Goal: Check status: Check status

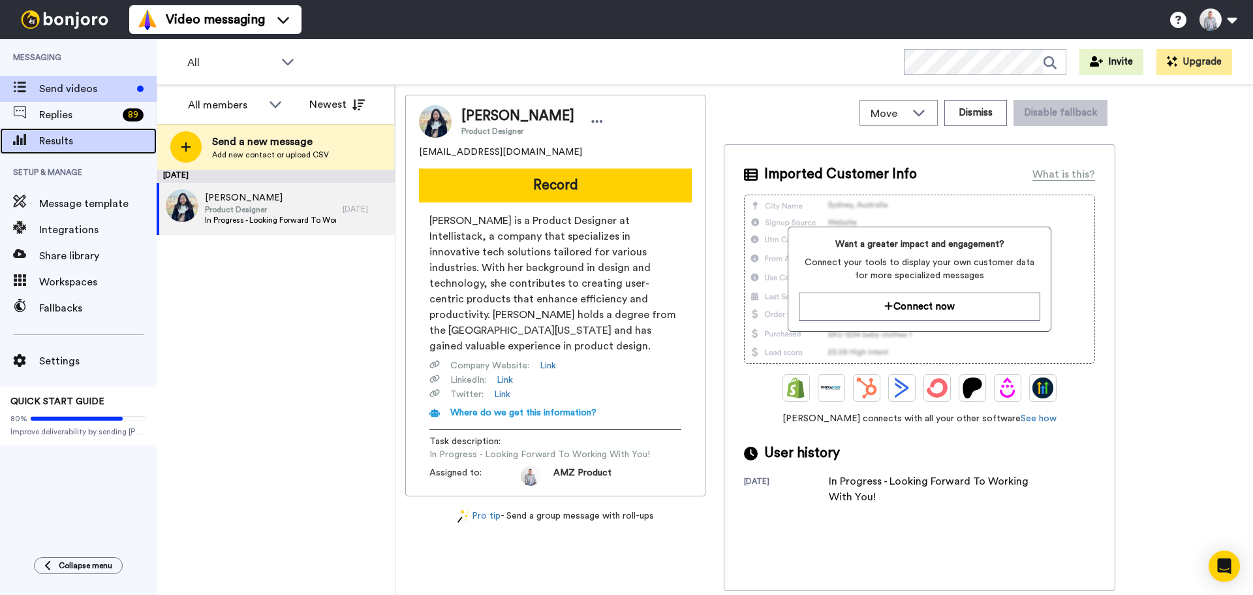
click at [69, 135] on span "Results" at bounding box center [97, 141] width 117 height 16
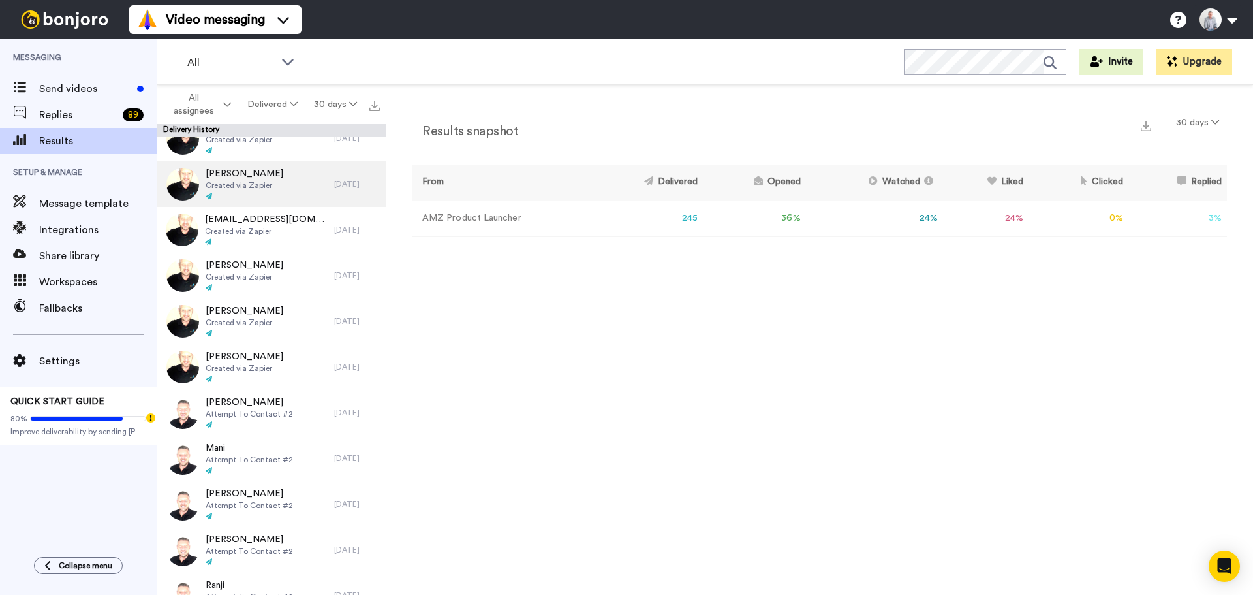
scroll to position [979, 0]
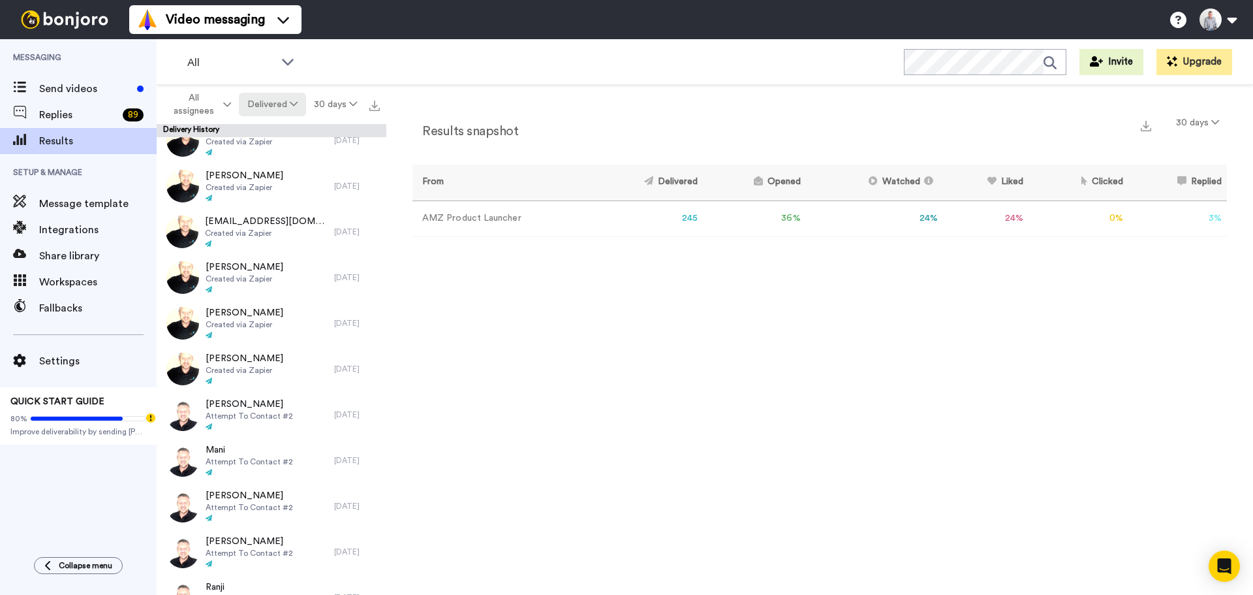
click at [279, 110] on button "Delivered" at bounding box center [272, 104] width 67 height 23
click at [270, 152] on div "Opened" at bounding box center [273, 154] width 61 height 14
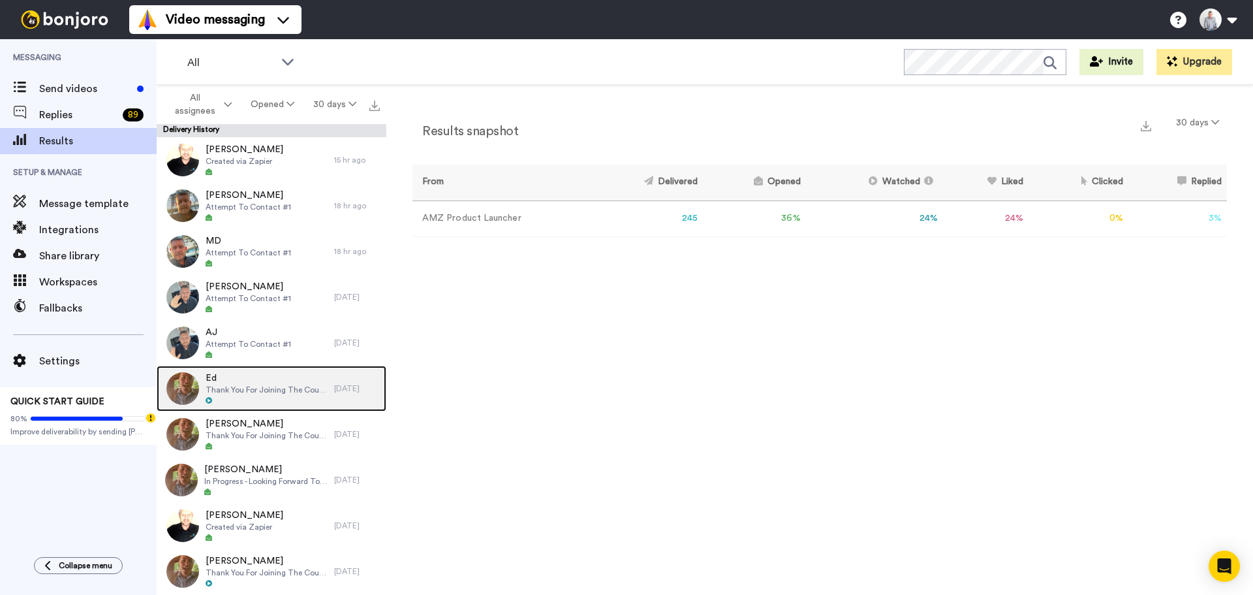
click at [247, 377] on span "Ed" at bounding box center [267, 377] width 122 height 13
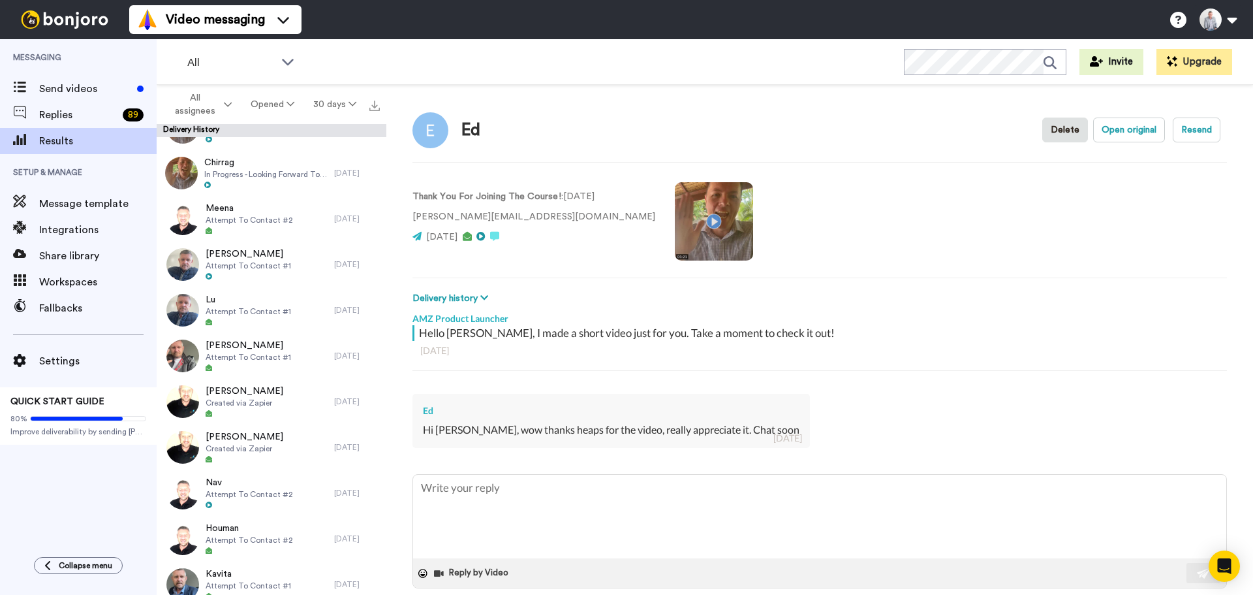
scroll to position [3509, 0]
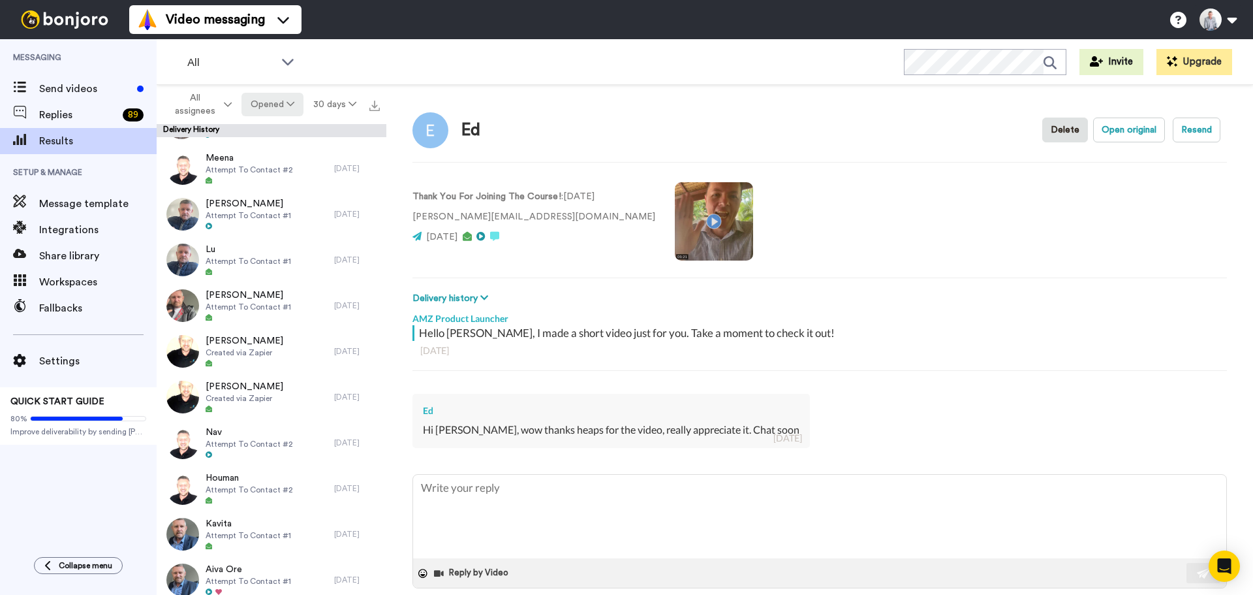
click at [290, 103] on icon at bounding box center [291, 103] width 8 height 9
click at [268, 136] on div "Delivered" at bounding box center [273, 131] width 61 height 14
type textarea "x"
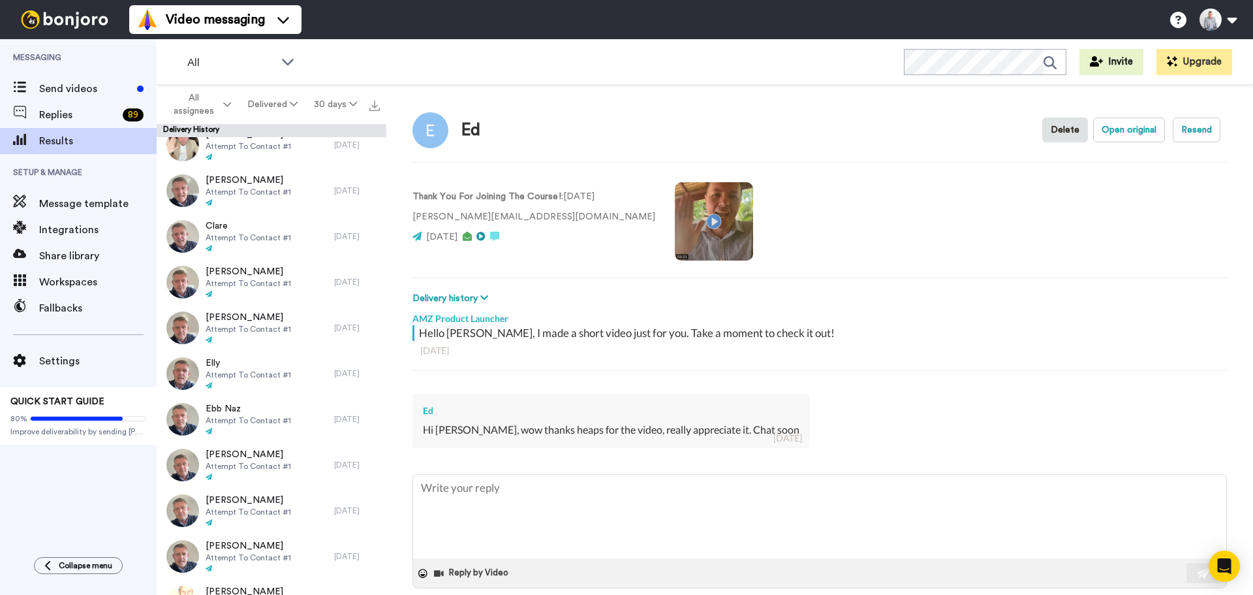
scroll to position [4373, 0]
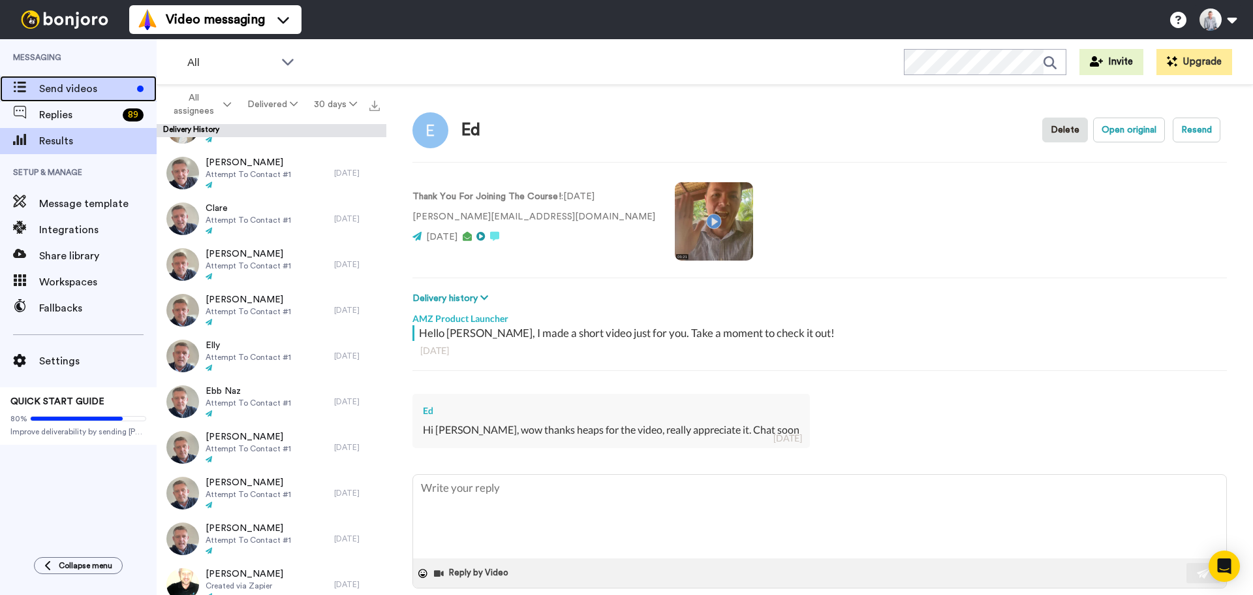
click at [76, 94] on span "Send videos" at bounding box center [85, 89] width 93 height 16
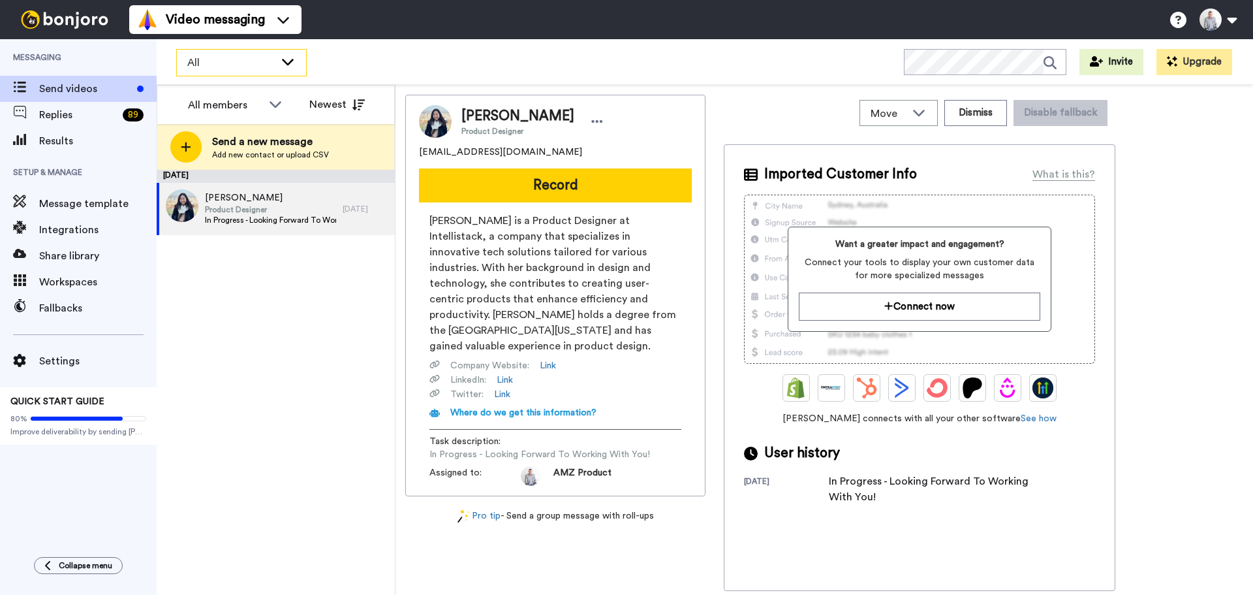
click at [292, 69] on div "All" at bounding box center [241, 63] width 129 height 26
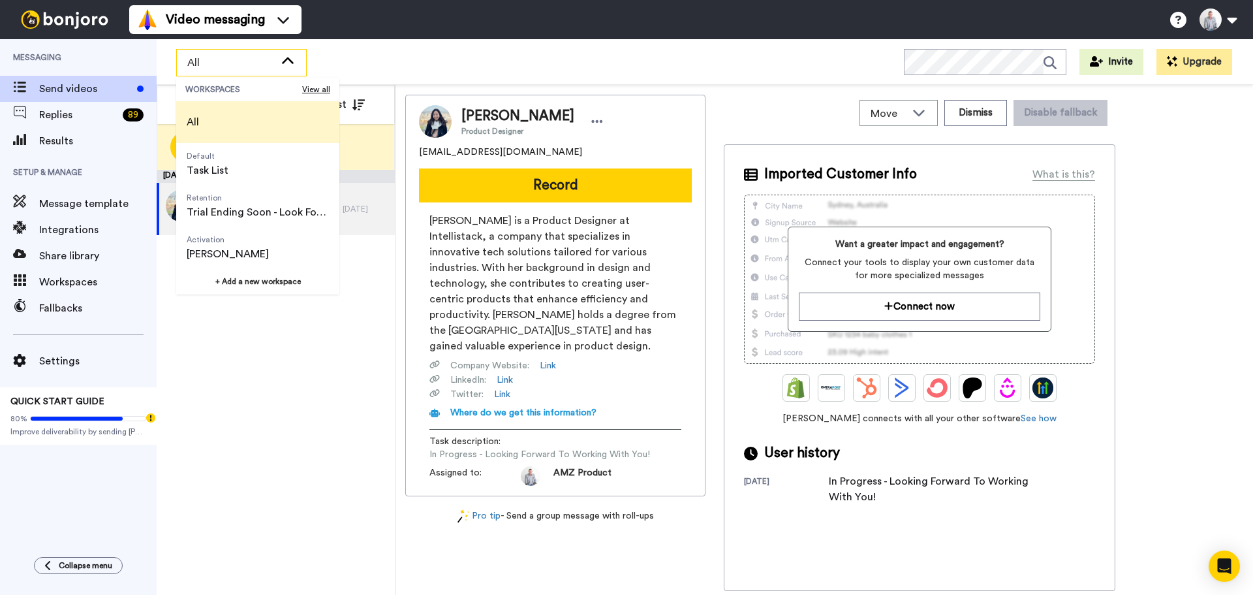
click at [246, 122] on li "All" at bounding box center [257, 122] width 163 height 42
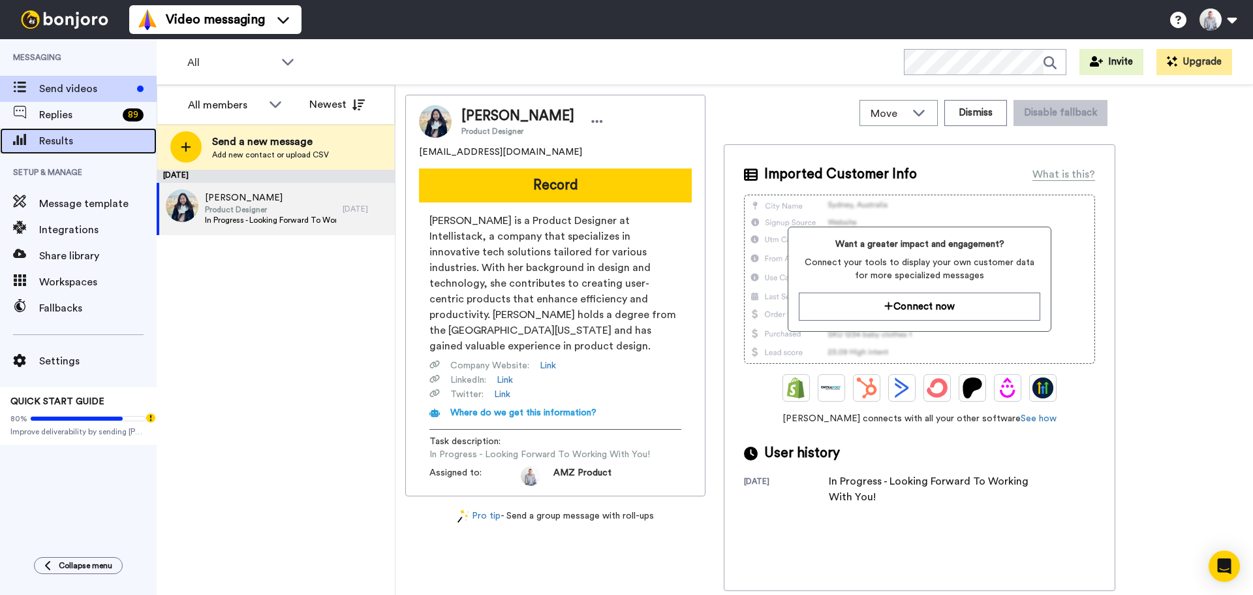
click at [67, 144] on span "Results" at bounding box center [97, 141] width 117 height 16
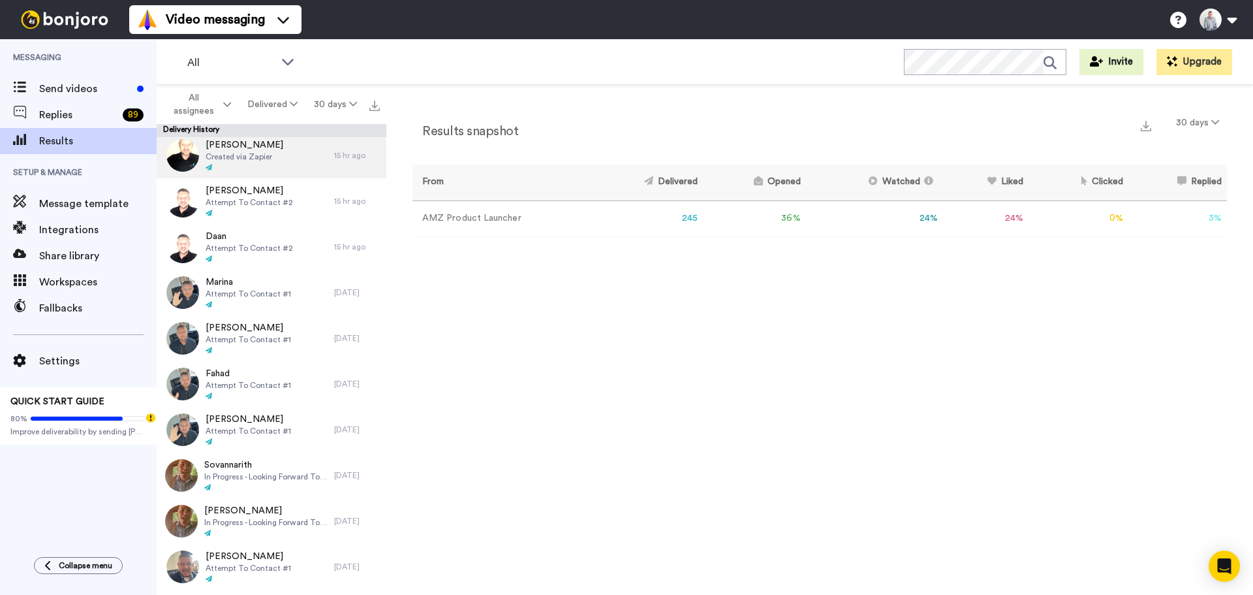
scroll to position [131, 0]
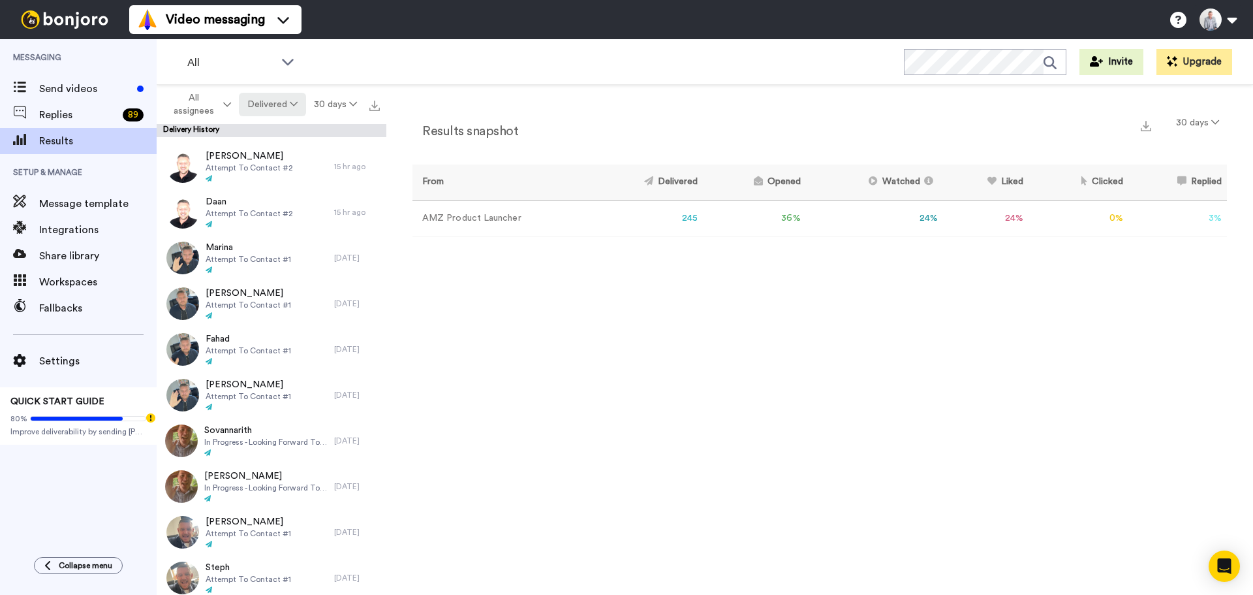
click at [279, 110] on button "Delivered" at bounding box center [272, 104] width 67 height 23
click at [275, 147] on li "Opened" at bounding box center [274, 155] width 80 height 23
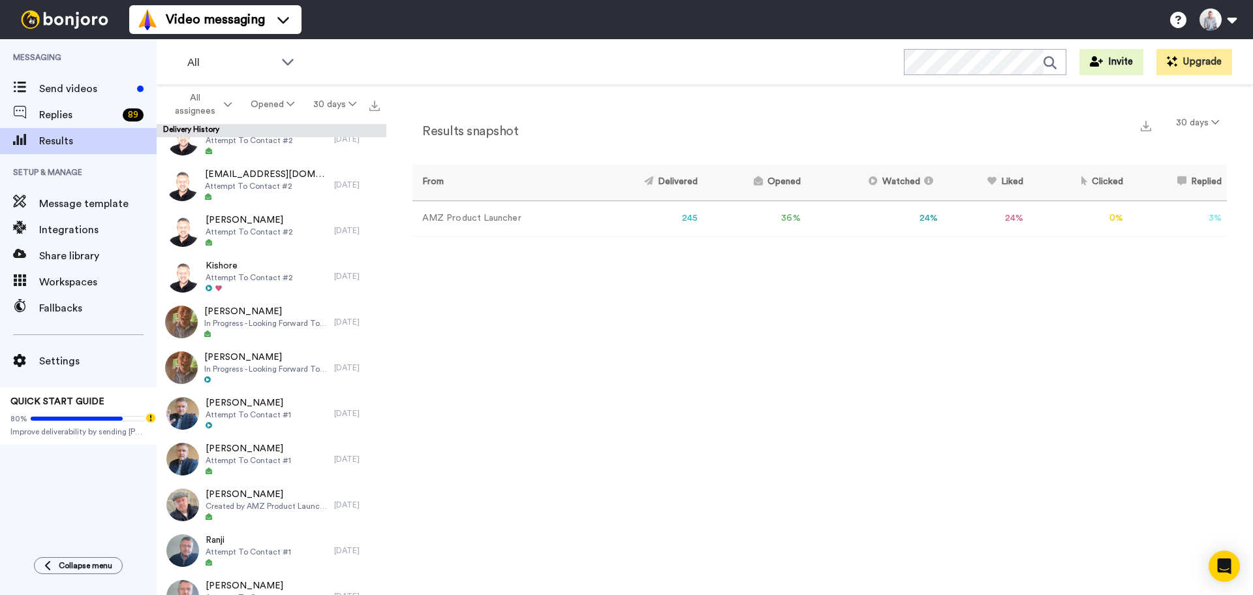
scroll to position [1305, 0]
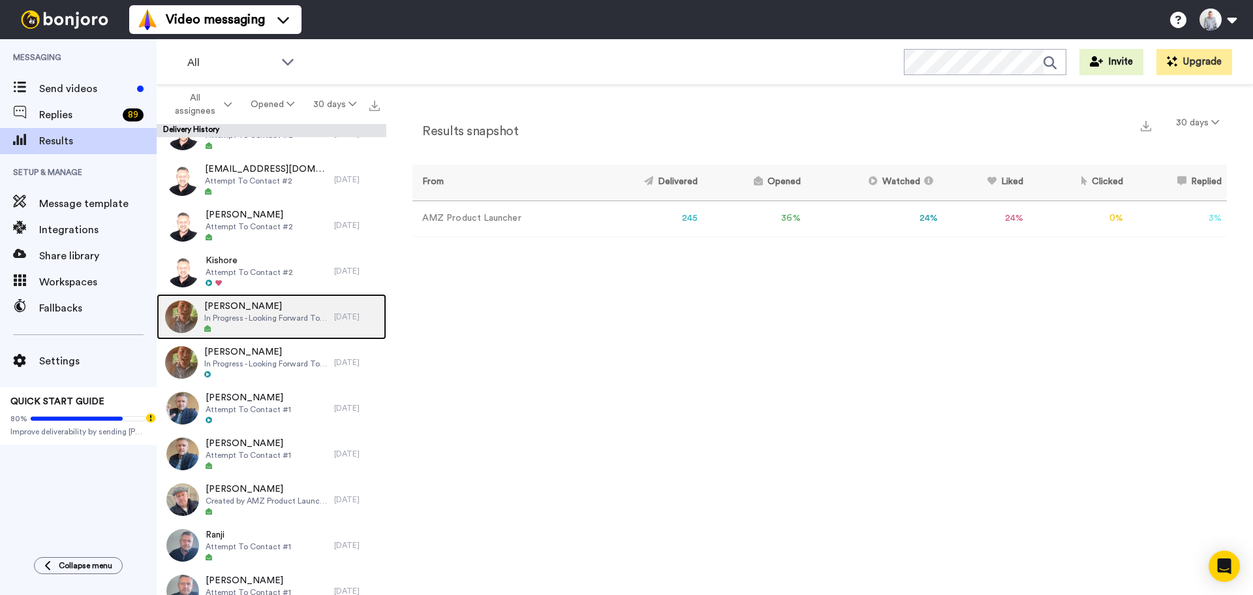
click at [271, 323] on div "Sukhpal singh In Progress - Looking Forward To Working With You!" at bounding box center [265, 317] width 123 height 34
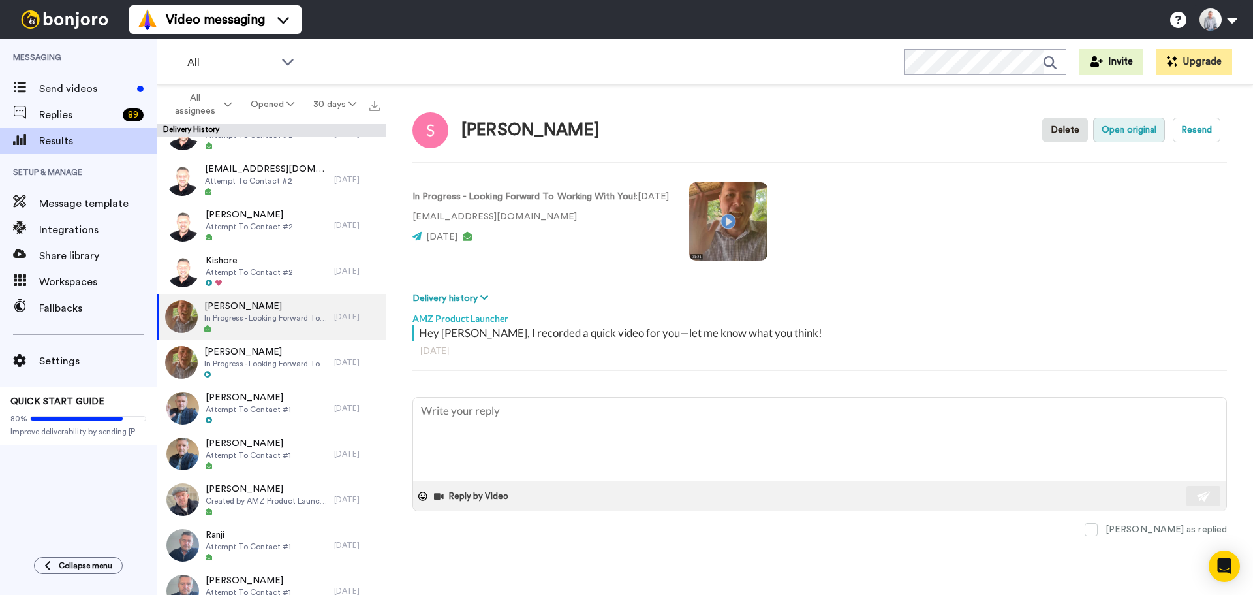
click at [1131, 138] on button "Open original" at bounding box center [1129, 129] width 72 height 25
type textarea "x"
click at [72, 93] on span "Send videos" at bounding box center [85, 89] width 93 height 16
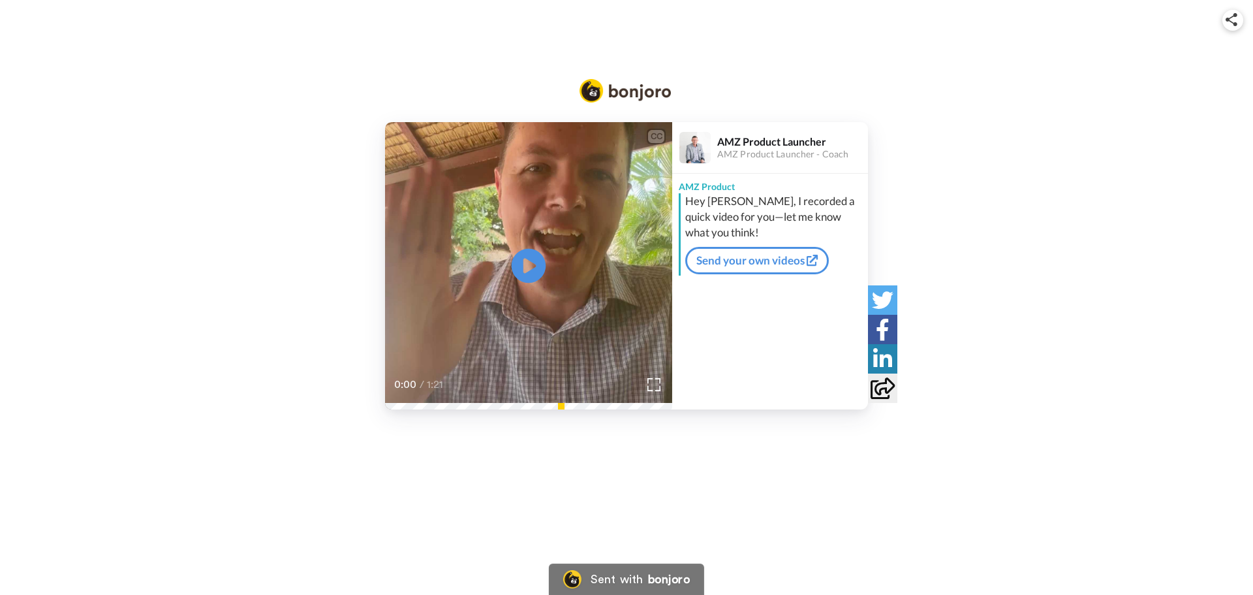
click at [518, 268] on icon at bounding box center [529, 266] width 35 height 35
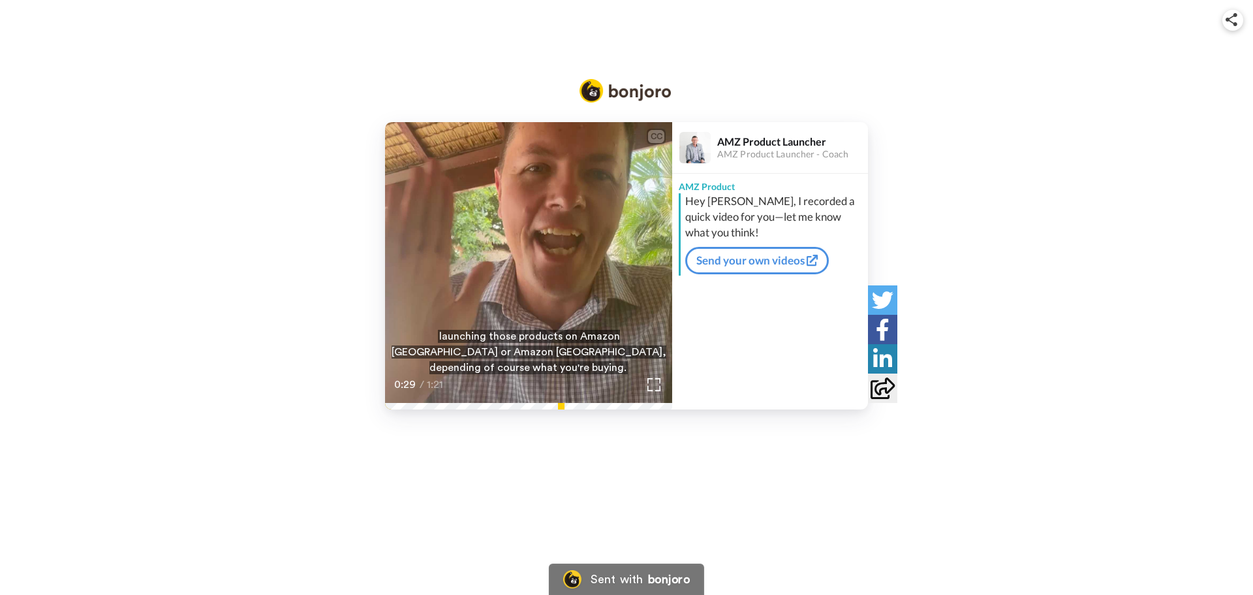
click at [511, 256] on video at bounding box center [528, 265] width 287 height 287
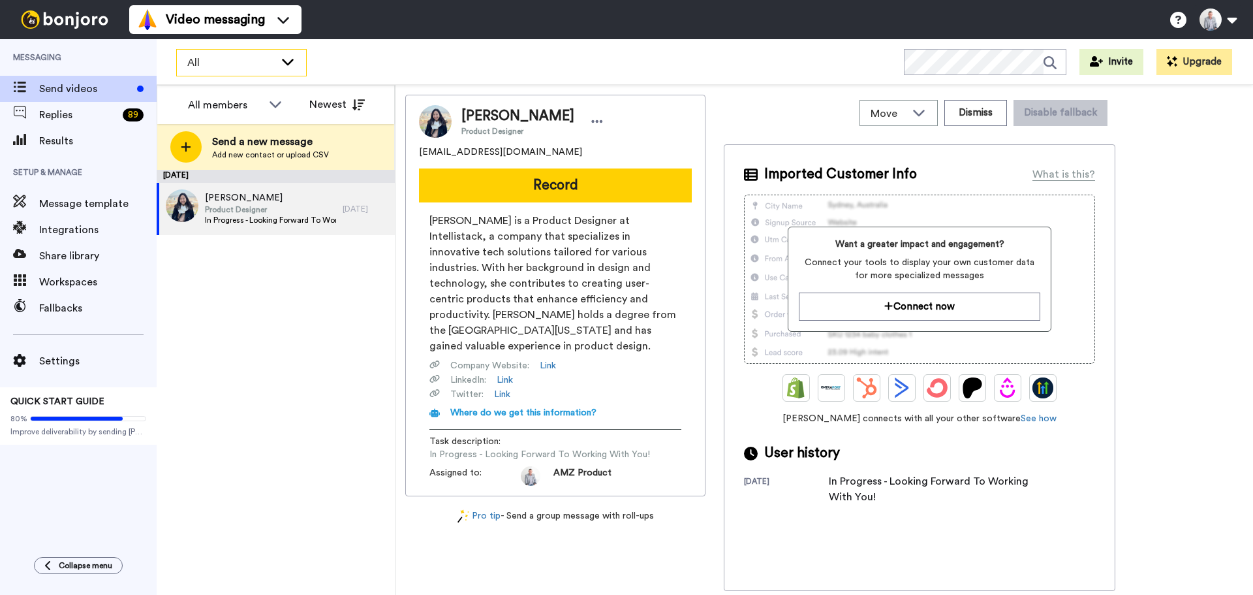
click at [294, 69] on div "All" at bounding box center [241, 63] width 129 height 26
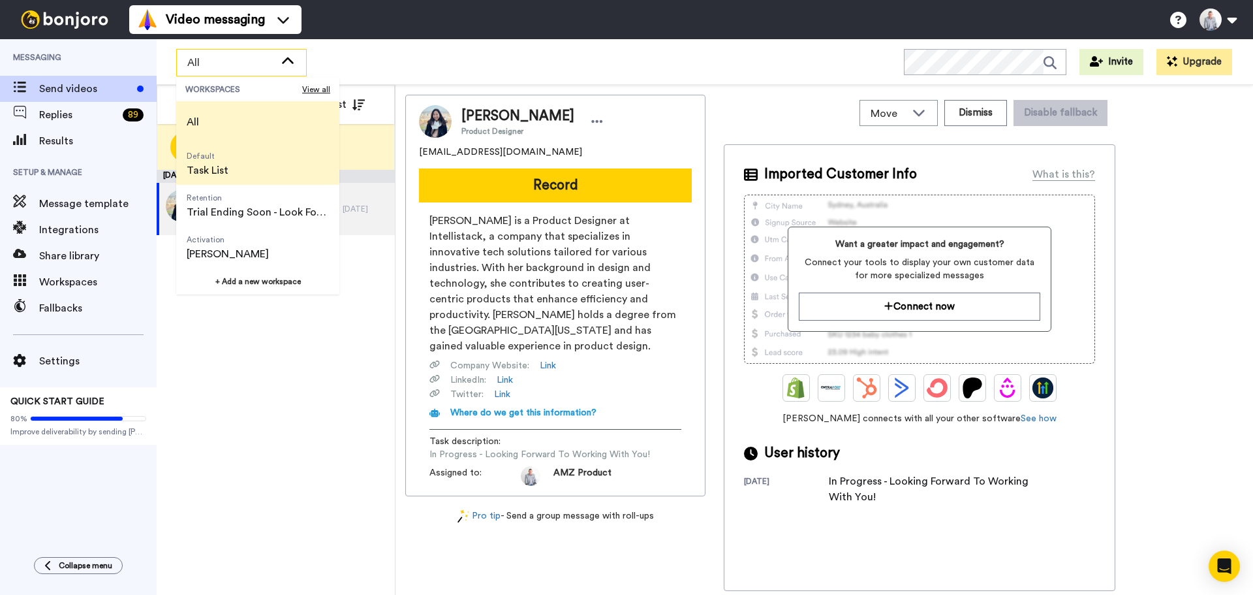
click at [255, 165] on li "Default Task List" at bounding box center [257, 164] width 163 height 42
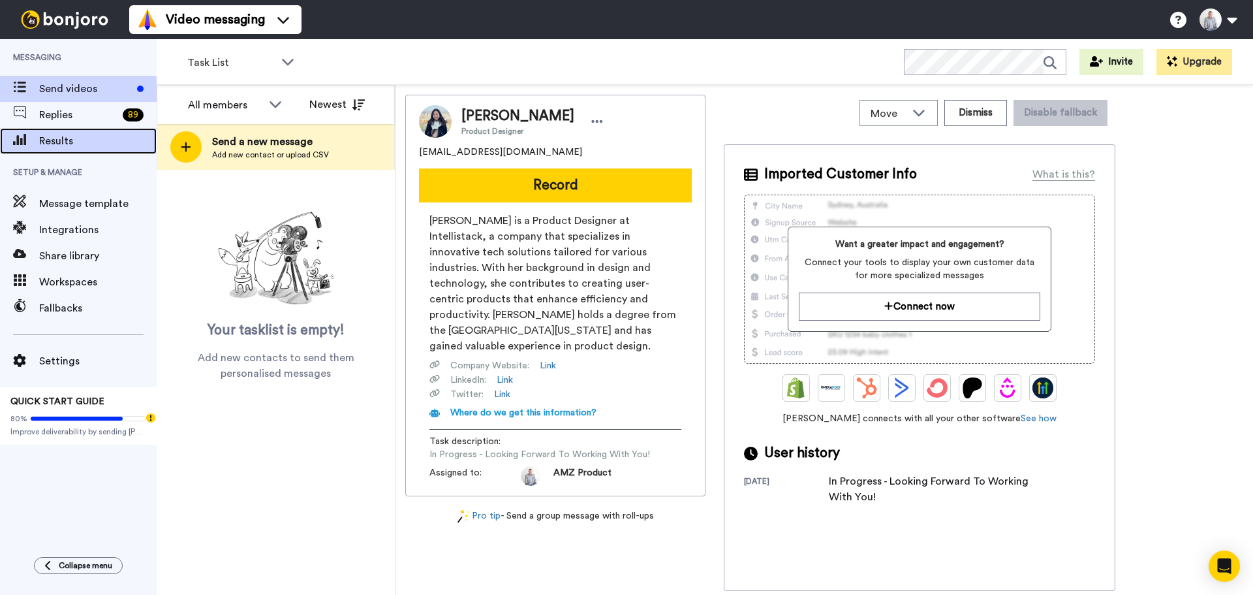
click at [76, 145] on span "Results" at bounding box center [97, 141] width 117 height 16
